Goal: Find specific page/section: Find specific page/section

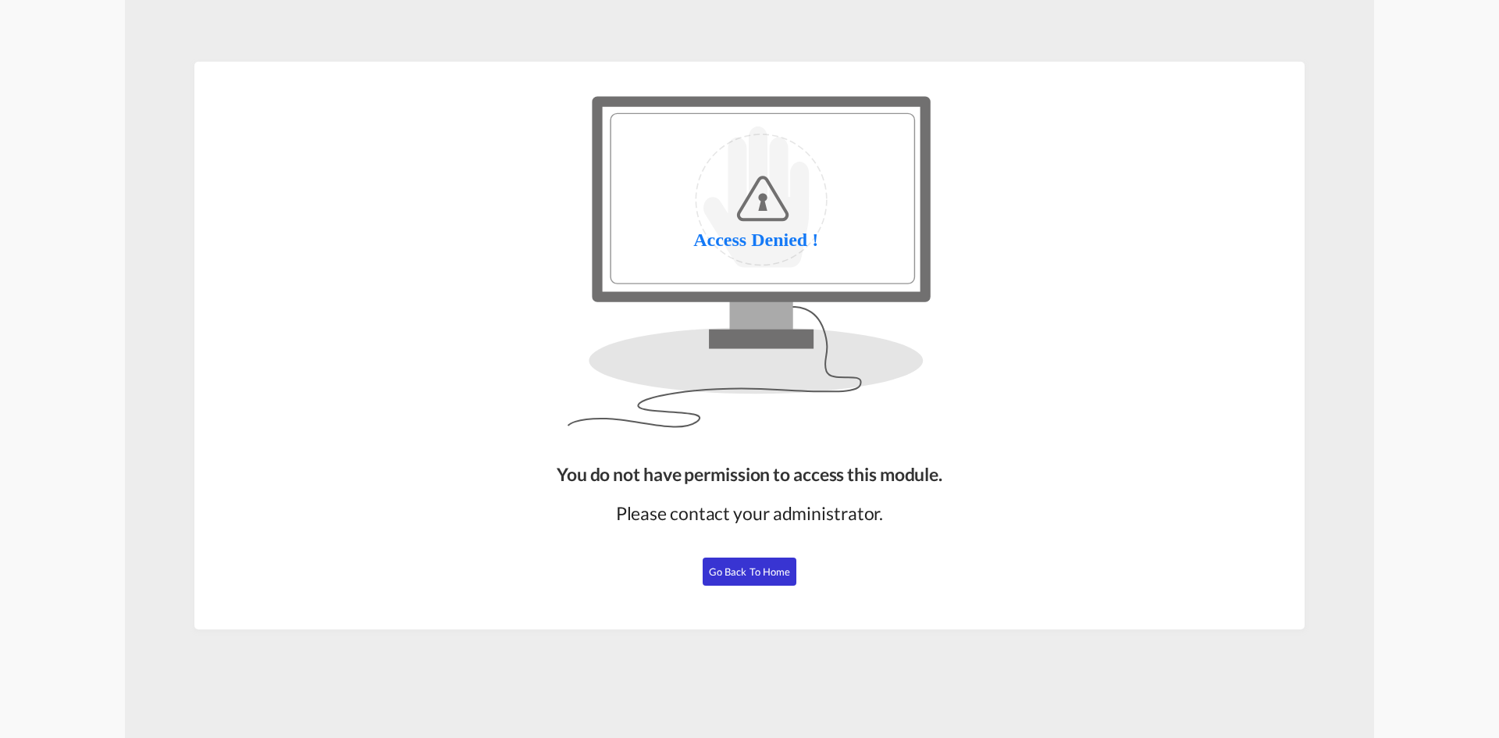
click at [719, 567] on span "Go Back to Home" at bounding box center [750, 571] width 82 height 12
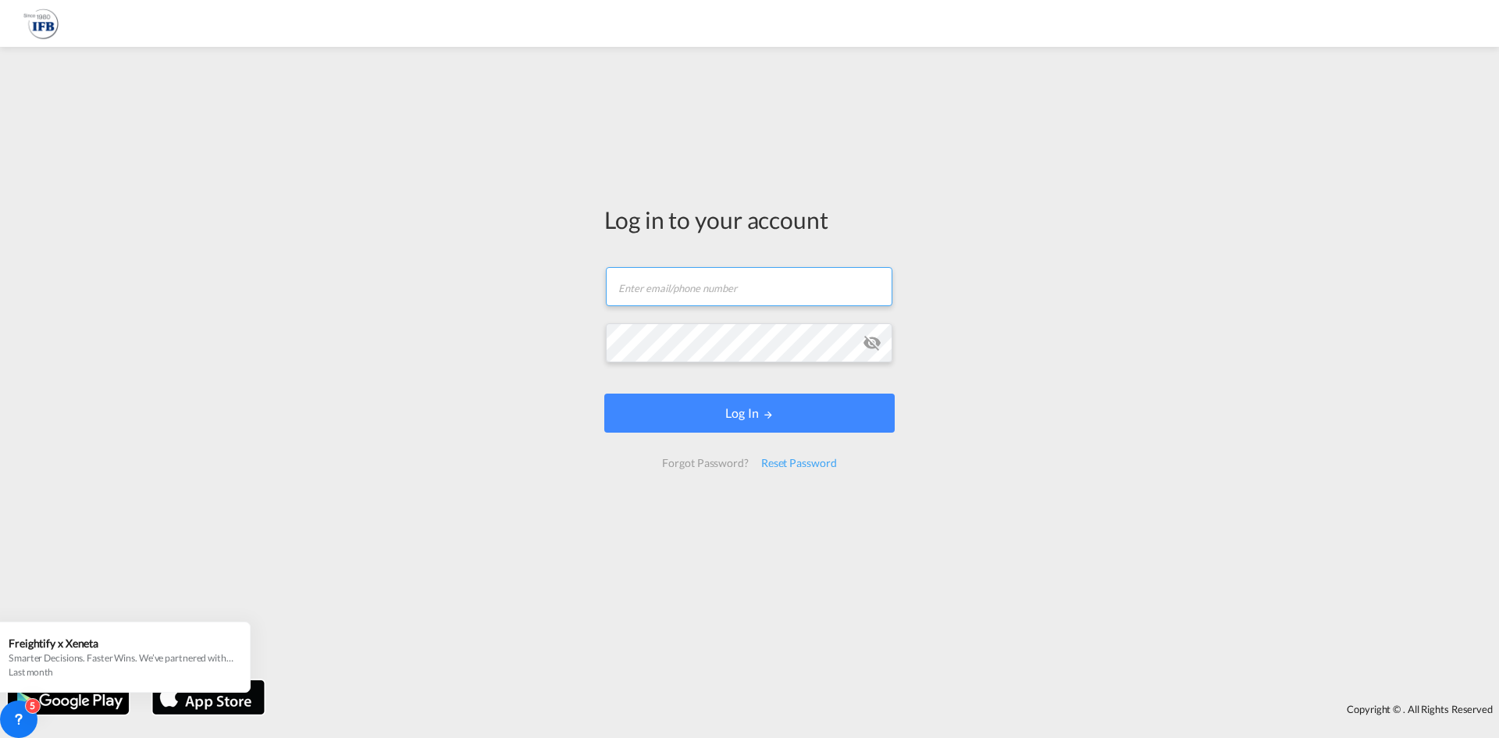
type input "[EMAIL_ADDRESS][DOMAIN_NAME]"
drag, startPoint x: 748, startPoint y: 411, endPoint x: 1116, endPoint y: 306, distance: 383.0
click at [748, 411] on button "Log In" at bounding box center [749, 412] width 290 height 39
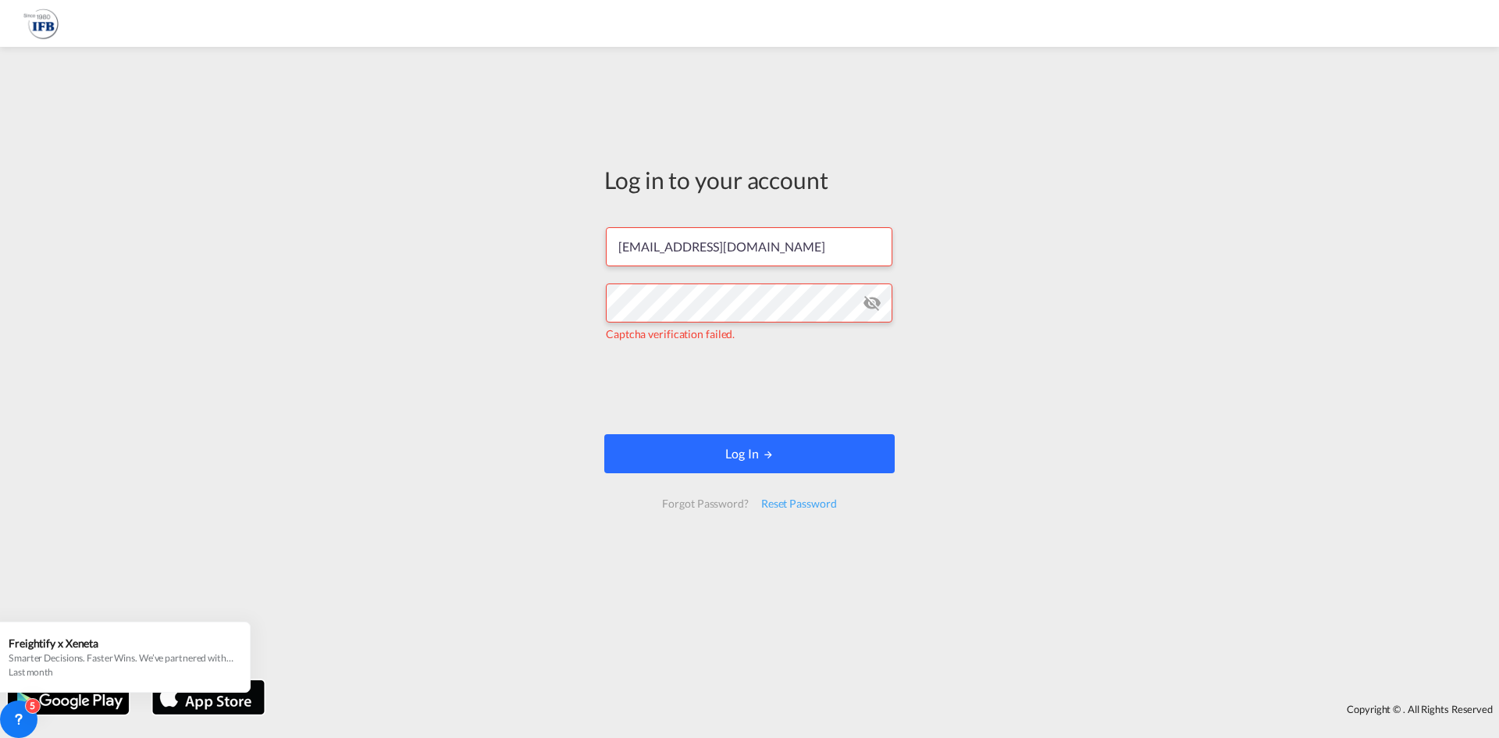
click at [779, 464] on button "Log In" at bounding box center [749, 453] width 290 height 39
